Goal: Task Accomplishment & Management: Use online tool/utility

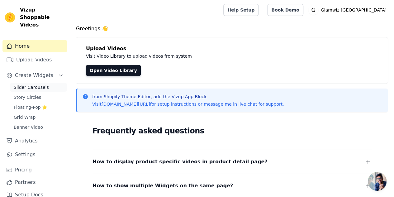
click at [23, 83] on link "Slider Carousels" at bounding box center [38, 87] width 57 height 9
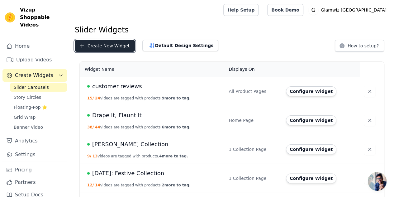
click at [103, 43] on button "Create New Widget" at bounding box center [105, 46] width 60 height 12
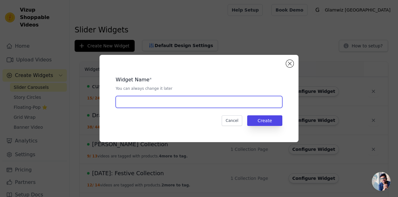
click at [194, 96] on input "text" at bounding box center [199, 102] width 167 height 12
click at [127, 102] on input "navratri" at bounding box center [199, 102] width 167 height 12
type input "[DATE]"
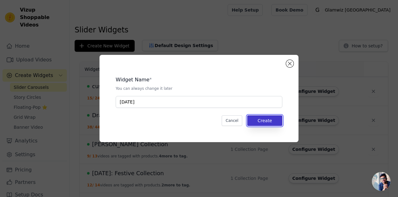
click at [264, 122] on button "Create" at bounding box center [264, 120] width 35 height 11
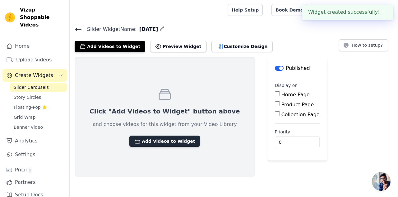
click at [161, 142] on button "Add Videos to Widget" at bounding box center [164, 140] width 71 height 11
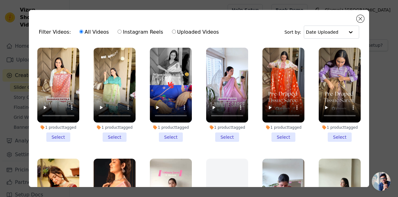
click at [63, 130] on li "1 product tagged Select" at bounding box center [58, 95] width 42 height 94
click at [0, 0] on input "1 product tagged Select" at bounding box center [0, 0] width 0 height 0
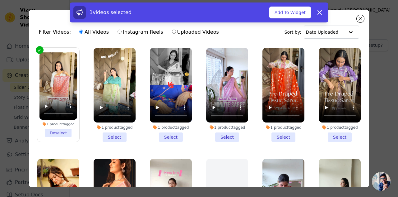
click at [171, 128] on li "1 product tagged Select" at bounding box center [171, 95] width 42 height 94
click at [0, 0] on input "1 product tagged Select" at bounding box center [0, 0] width 0 height 0
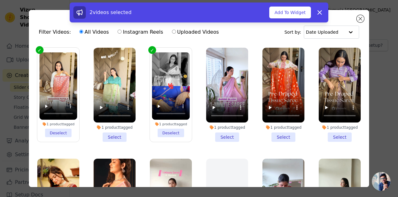
click at [169, 130] on li "1 product tagged Deselect" at bounding box center [171, 94] width 38 height 85
click at [0, 0] on input "1 product tagged Deselect" at bounding box center [0, 0] width 0 height 0
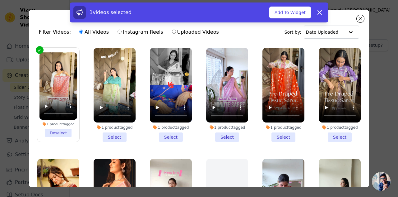
click at [163, 131] on li "1 product tagged Select" at bounding box center [171, 95] width 42 height 94
click at [0, 0] on input "1 product tagged Select" at bounding box center [0, 0] width 0 height 0
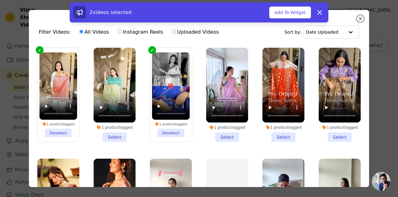
click at [111, 137] on li "1 product tagged Select" at bounding box center [115, 95] width 42 height 94
click at [0, 0] on input "1 product tagged Select" at bounding box center [0, 0] width 0 height 0
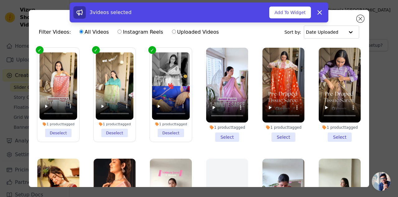
click at [269, 132] on li "1 product tagged Select" at bounding box center [284, 95] width 42 height 94
click at [0, 0] on input "1 product tagged Select" at bounding box center [0, 0] width 0 height 0
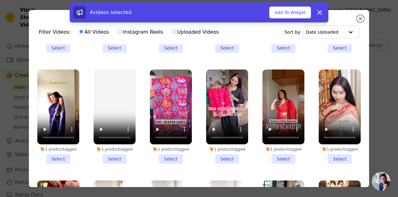
scroll to position [211, 0]
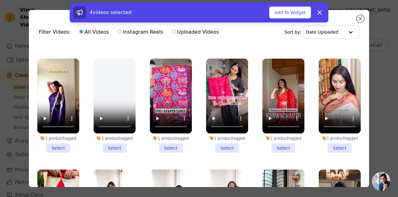
click at [169, 141] on li "1 product tagged Select" at bounding box center [171, 105] width 42 height 94
click at [0, 0] on input "1 product tagged Select" at bounding box center [0, 0] width 0 height 0
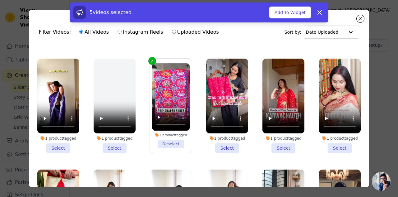
click at [216, 137] on li "1 product tagged Select" at bounding box center [227, 105] width 42 height 94
click at [0, 0] on input "1 product tagged Select" at bounding box center [0, 0] width 0 height 0
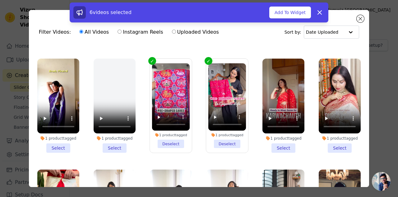
scroll to position [245, 0]
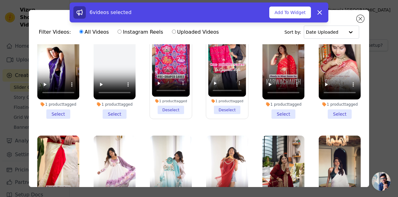
click at [329, 104] on li "1 product tagged Select" at bounding box center [340, 72] width 42 height 94
click at [0, 0] on input "1 product tagged Select" at bounding box center [0, 0] width 0 height 0
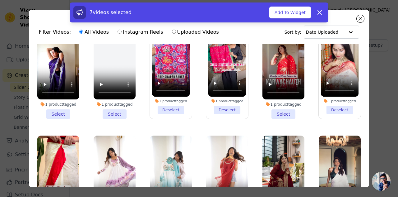
drag, startPoint x: 362, startPoint y: 75, endPoint x: 357, endPoint y: 75, distance: 5.0
click at [357, 75] on div "Filter Videos: All Videos Instagram Reels Uploaded Videos Sort by: Date Uploade…" at bounding box center [199, 98] width 340 height 177
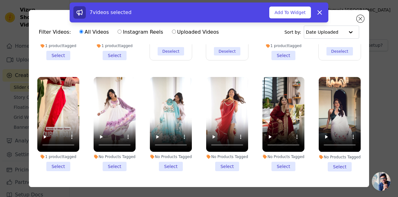
scroll to position [311, 0]
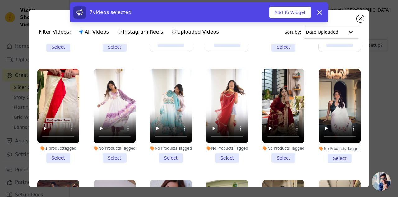
click at [62, 146] on li "1 product tagged Select" at bounding box center [58, 115] width 42 height 94
click at [0, 0] on input "1 product tagged Select" at bounding box center [0, 0] width 0 height 0
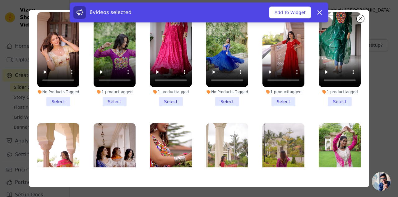
scroll to position [1693, 0]
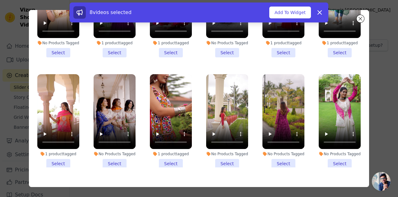
click at [279, 120] on li "No Products Tagged Select" at bounding box center [284, 121] width 42 height 94
click at [0, 0] on input "No Products Tagged Select" at bounding box center [0, 0] width 0 height 0
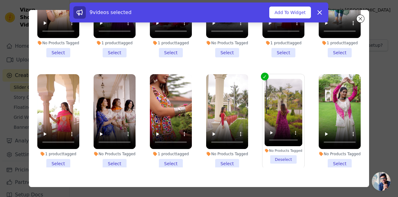
click at [172, 122] on li "1 product tagged Select" at bounding box center [171, 121] width 42 height 94
click at [0, 0] on input "1 product tagged Select" at bounding box center [0, 0] width 0 height 0
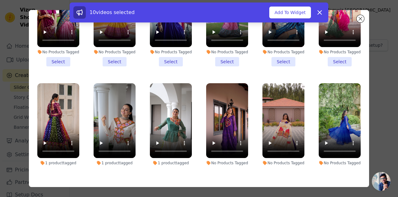
scroll to position [1457, 0]
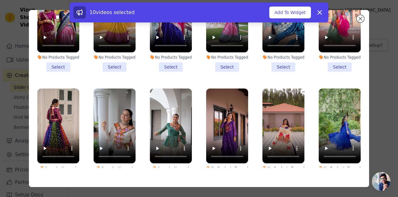
click at [109, 142] on li "1 product tagged Select" at bounding box center [115, 135] width 42 height 94
click at [0, 0] on input "1 product tagged Select" at bounding box center [0, 0] width 0 height 0
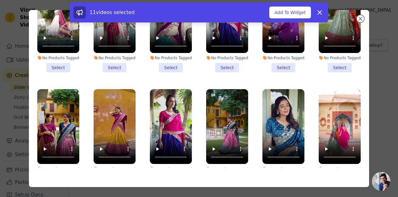
scroll to position [1334, 0]
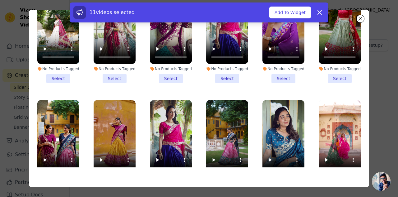
click at [330, 156] on li "No Products Tagged Select" at bounding box center [340, 147] width 42 height 94
click at [0, 0] on input "No Products Tagged Select" at bounding box center [0, 0] width 0 height 0
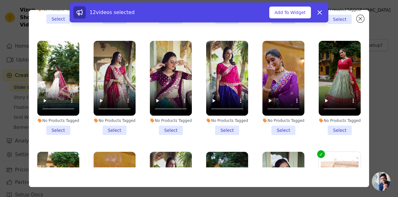
scroll to position [1277, 0]
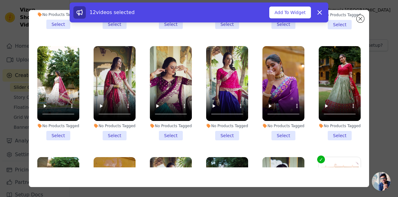
click at [274, 104] on li "No Products Tagged Select" at bounding box center [284, 93] width 42 height 94
click at [0, 0] on input "No Products Tagged Select" at bounding box center [0, 0] width 0 height 0
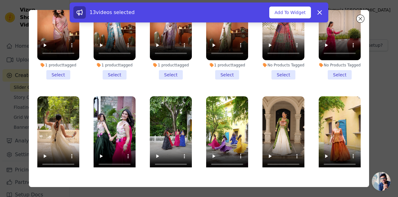
scroll to position [895, 0]
click at [280, 161] on li "No Products Tagged Select" at bounding box center [284, 143] width 42 height 94
click at [0, 0] on input "No Products Tagged Select" at bounding box center [0, 0] width 0 height 0
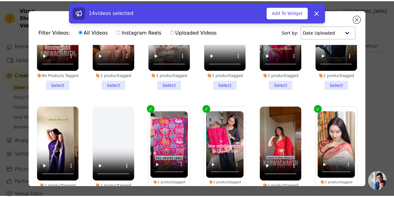
scroll to position [0, 0]
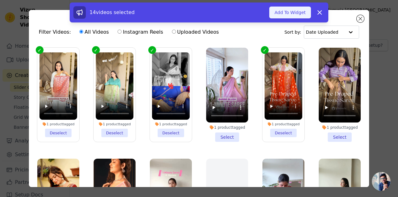
click at [292, 13] on button "Add To Widget" at bounding box center [290, 13] width 42 height 12
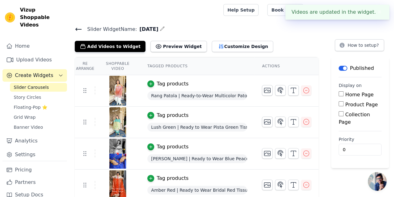
click at [343, 113] on input "Collection Page" at bounding box center [340, 113] width 5 height 5
checkbox input "true"
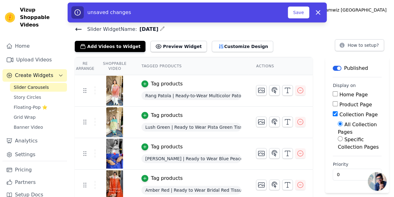
click at [339, 141] on div "Specific Collection Pages" at bounding box center [359, 143] width 44 height 15
click at [337, 139] on input "Specific Collection Pages" at bounding box center [339, 138] width 5 height 5
radio input "true"
click at [348, 162] on button "Select Collection Pages" at bounding box center [359, 166] width 44 height 21
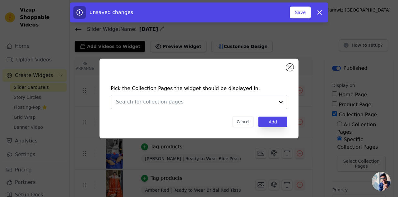
click at [206, 96] on div at bounding box center [195, 102] width 159 height 14
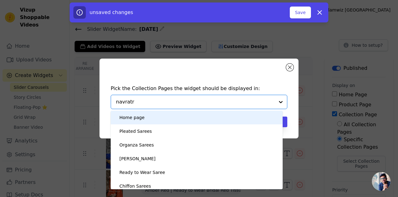
type input "navratri"
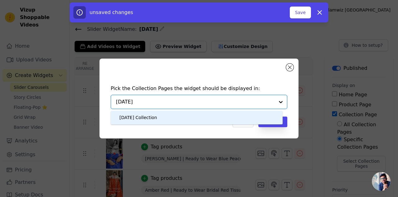
click at [157, 120] on div "Navratri Collection" at bounding box center [197, 117] width 160 height 14
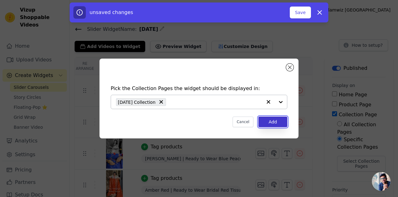
click at [271, 120] on button "Add" at bounding box center [273, 121] width 29 height 11
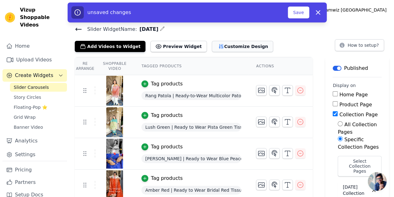
click at [212, 47] on button "Customize Design" at bounding box center [242, 46] width 61 height 11
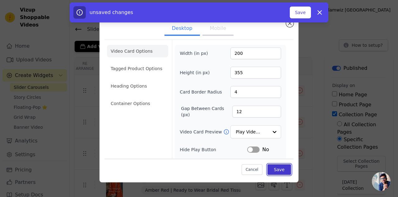
click at [281, 168] on button "Save" at bounding box center [280, 169] width 24 height 11
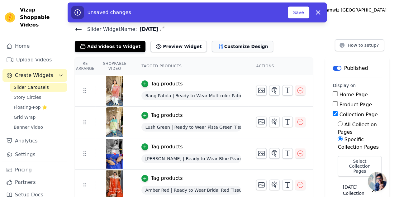
click at [228, 50] on button "Customize Design" at bounding box center [242, 46] width 61 height 11
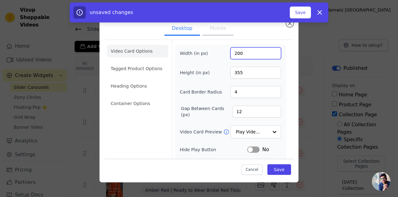
click at [239, 56] on input "200" at bounding box center [256, 53] width 51 height 12
drag, startPoint x: 238, startPoint y: 52, endPoint x: 194, endPoint y: 60, distance: 45.0
click at [194, 60] on div "Width (in px) 200155 Height (in px) 355 Card Border Radius 4 Gap Between Cards …" at bounding box center [230, 139] width 101 height 185
type input "155"
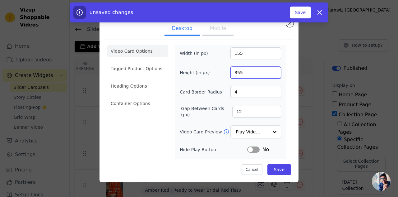
click at [233, 70] on input "355" at bounding box center [256, 73] width 51 height 12
click at [233, 70] on input "2" at bounding box center [256, 73] width 51 height 12
type input "200"
click at [211, 35] on button "Mobile" at bounding box center [218, 29] width 31 height 14
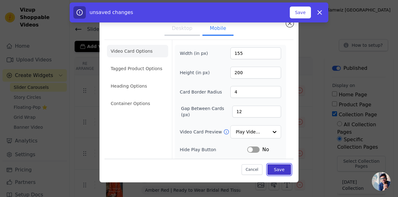
click at [281, 167] on button "Save" at bounding box center [280, 169] width 24 height 11
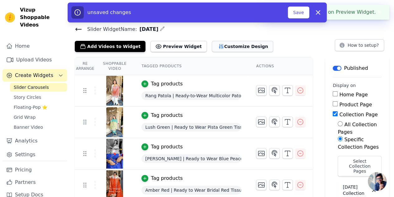
click at [218, 44] on icon "button" at bounding box center [221, 46] width 6 height 6
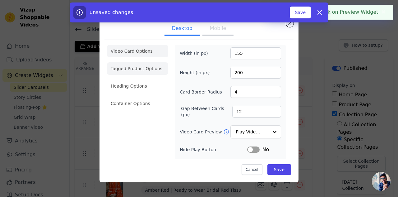
click at [128, 67] on li "Tagged Product Options" at bounding box center [137, 68] width 61 height 12
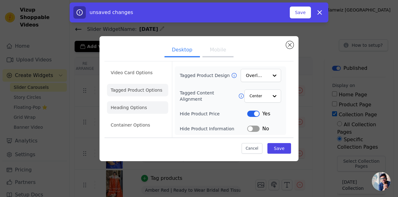
click at [138, 105] on li "Heading Options" at bounding box center [137, 107] width 61 height 12
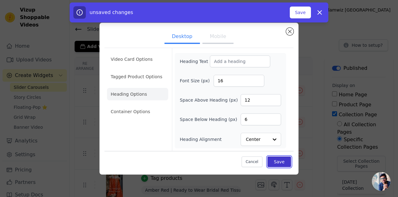
click at [278, 164] on button "Save" at bounding box center [280, 161] width 24 height 11
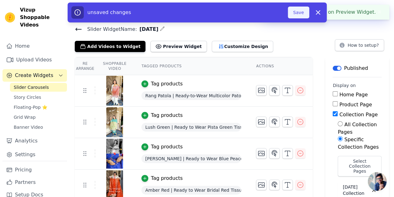
click at [296, 14] on button "Save" at bounding box center [297, 13] width 21 height 12
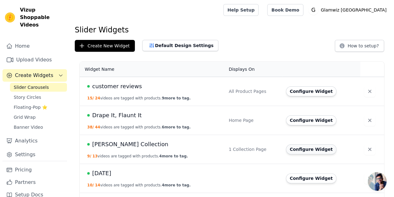
click at [294, 149] on button "Configure Widget" at bounding box center [311, 149] width 50 height 10
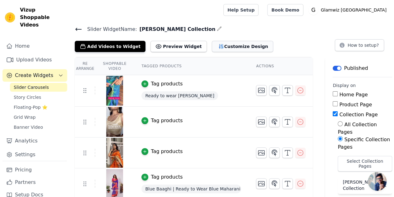
click at [212, 43] on button "Customize Design" at bounding box center [242, 46] width 61 height 11
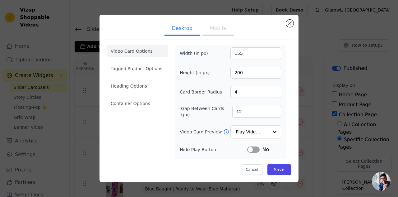
click at [214, 29] on button "Mobile" at bounding box center [218, 29] width 31 height 14
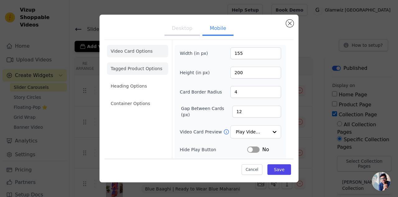
click at [137, 68] on li "Tagged Product Options" at bounding box center [137, 68] width 61 height 12
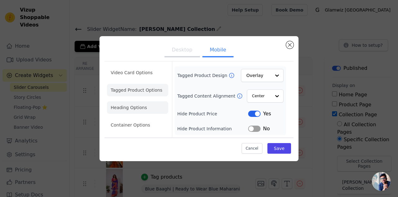
click at [144, 102] on li "Heading Options" at bounding box center [137, 107] width 61 height 12
